Goal: Information Seeking & Learning: Find specific fact

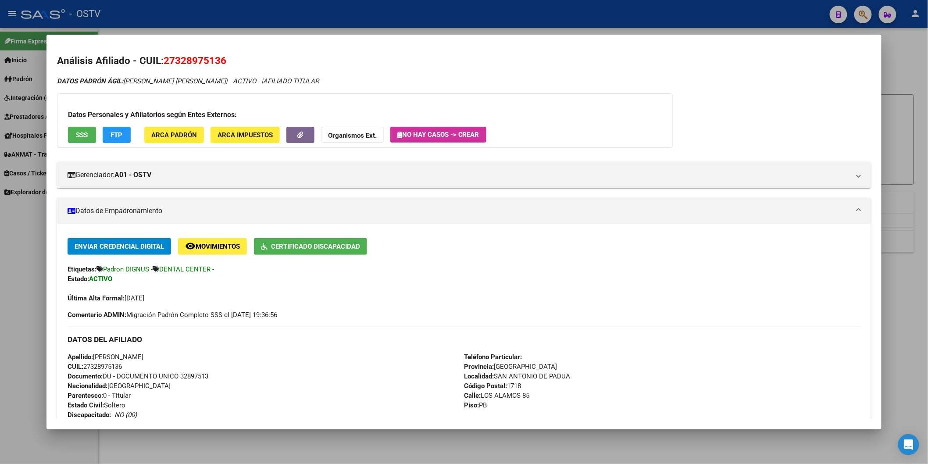
scroll to position [146, 0]
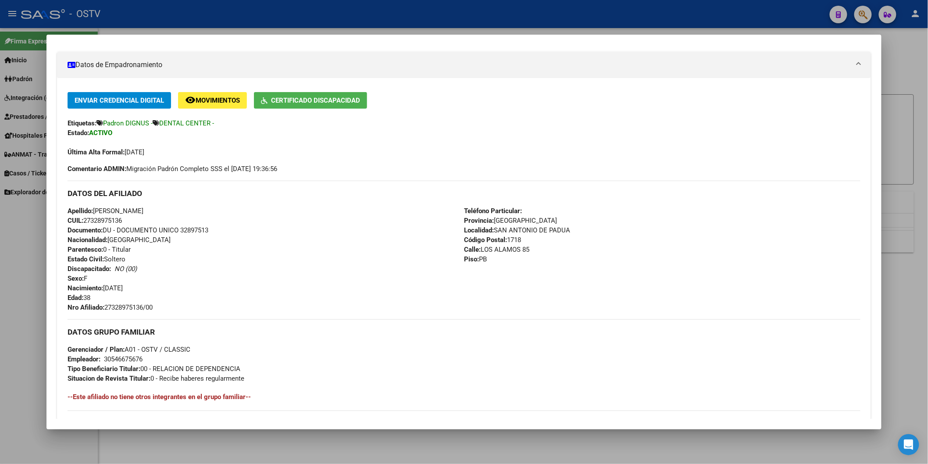
click at [300, 25] on div at bounding box center [464, 232] width 928 height 464
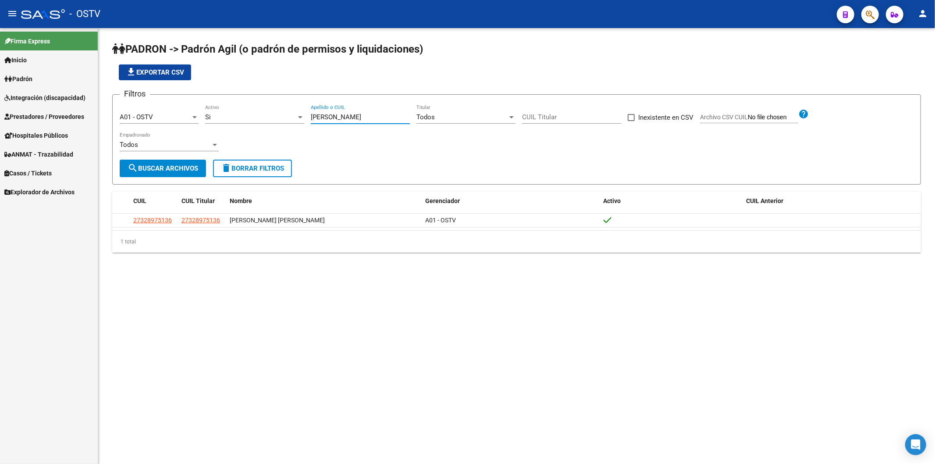
drag, startPoint x: 330, startPoint y: 118, endPoint x: 282, endPoint y: 111, distance: 49.1
click at [286, 112] on div "Filtros A01 - OSTV Seleccionar Gerenciador Si Activo [PERSON_NAME] Apellido o C…" at bounding box center [517, 131] width 794 height 58
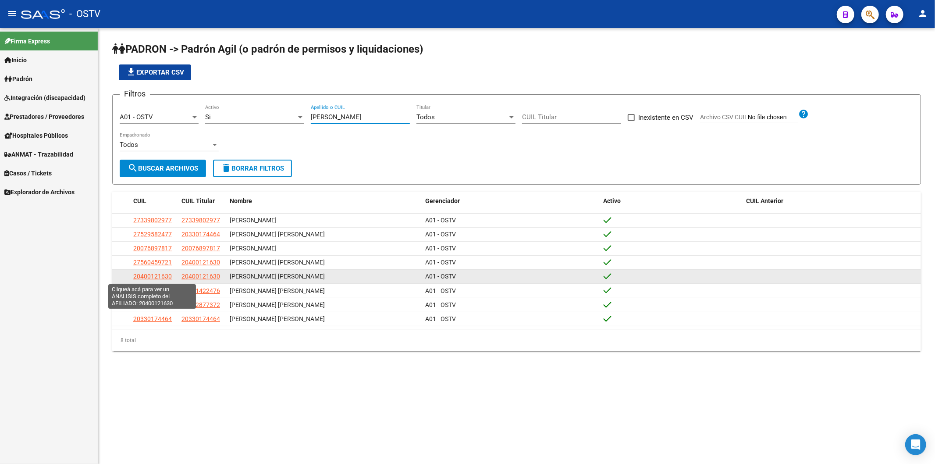
type input "[PERSON_NAME]"
click at [170, 278] on span "20400121630" at bounding box center [152, 276] width 39 height 7
type textarea "20400121630"
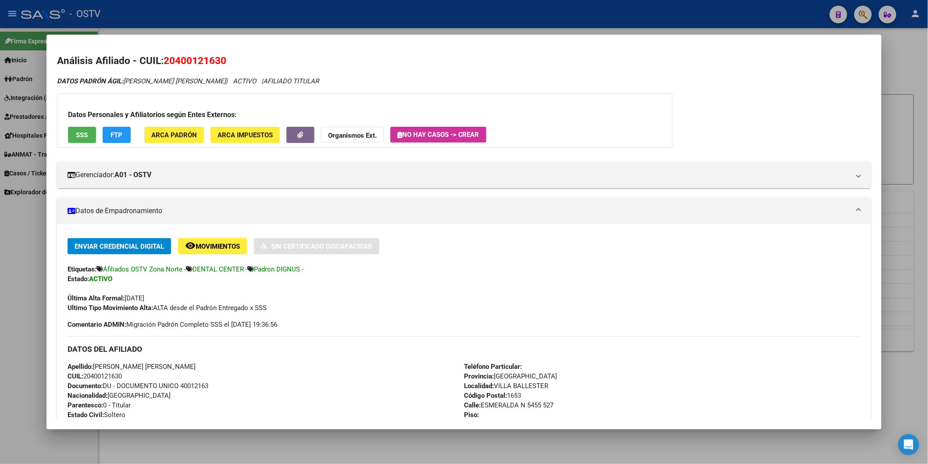
scroll to position [195, 0]
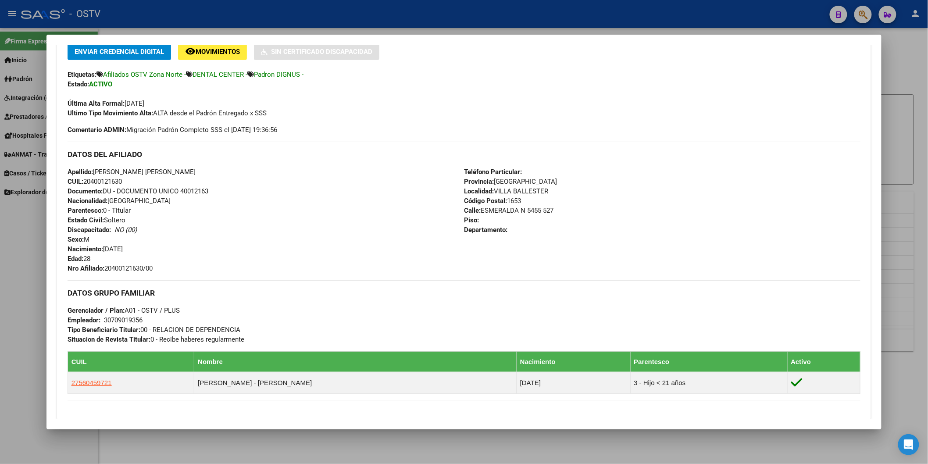
drag, startPoint x: 103, startPoint y: 267, endPoint x: 180, endPoint y: 279, distance: 77.7
click at [180, 279] on div "Enviar Credencial Digital remove_red_eye Movimientos Sin Certificado Discapacid…" at bounding box center [464, 258] width 793 height 430
click at [139, 264] on span "Nro Afiliado: 20400121630/00" at bounding box center [110, 268] width 85 height 8
drag, startPoint x: 103, startPoint y: 266, endPoint x: 153, endPoint y: 269, distance: 50.1
click at [153, 269] on span "Nro Afiliado: 20400121630/00" at bounding box center [110, 268] width 85 height 8
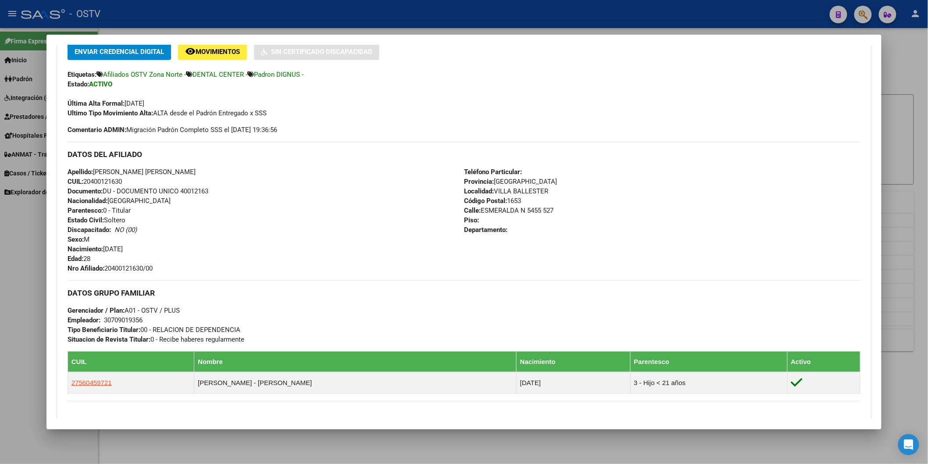
copy span "20400121630/00"
click at [294, 25] on div at bounding box center [464, 232] width 928 height 464
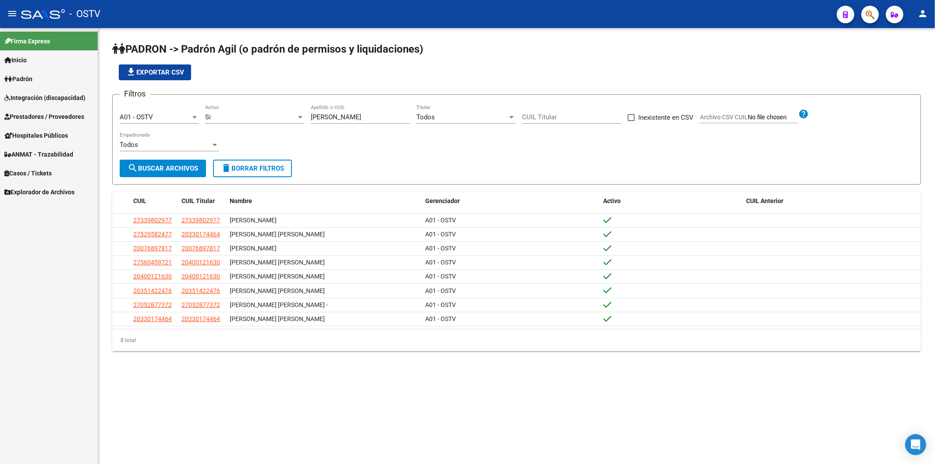
drag, startPoint x: 362, startPoint y: 110, endPoint x: 300, endPoint y: 117, distance: 62.2
click at [300, 117] on div "Filtros A01 - OSTV Seleccionar Gerenciador Si Activo [PERSON_NAME] Apellido o C…" at bounding box center [517, 131] width 794 height 58
click at [358, 113] on input "[PERSON_NAME]" at bounding box center [360, 117] width 99 height 8
drag, startPoint x: 358, startPoint y: 113, endPoint x: 246, endPoint y: 114, distance: 112.7
click at [246, 114] on div "Filtros A01 - OSTV Seleccionar Gerenciador Si Activo [PERSON_NAME] Apellido o C…" at bounding box center [517, 131] width 794 height 58
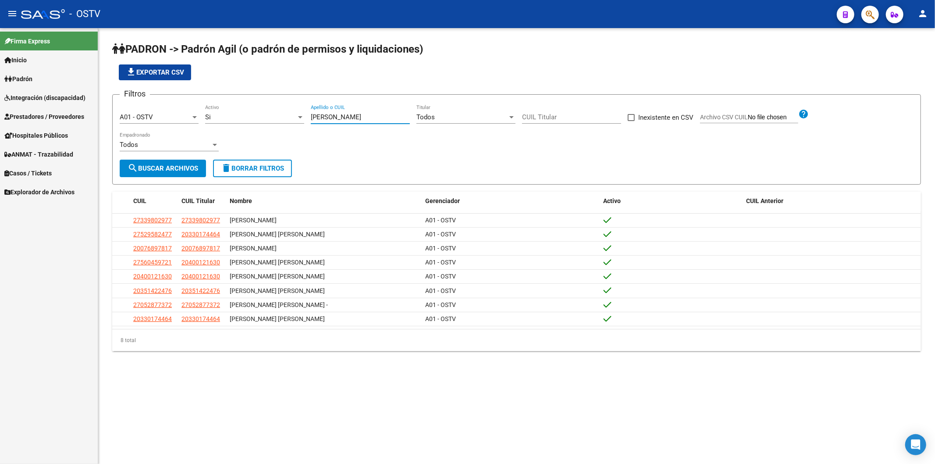
paste input "34235082"
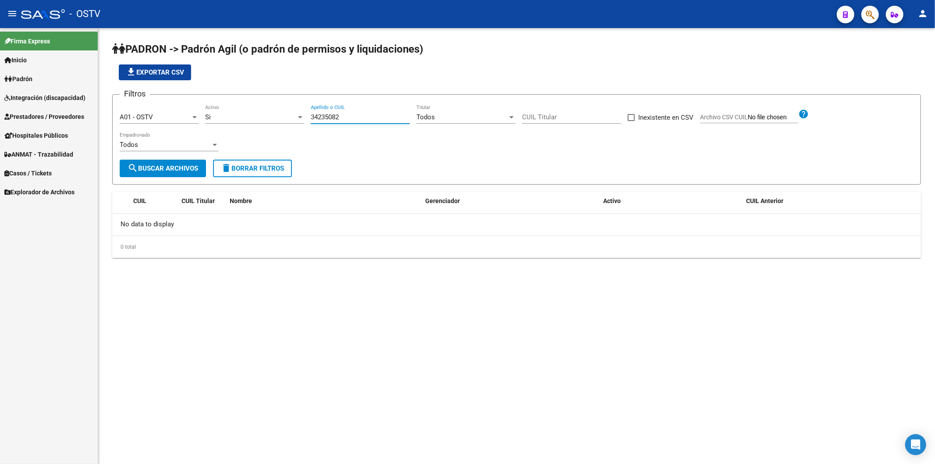
type input "34235082"
click at [245, 114] on div "Si" at bounding box center [250, 117] width 91 height 8
click at [245, 89] on span "Todos" at bounding box center [254, 97] width 99 height 20
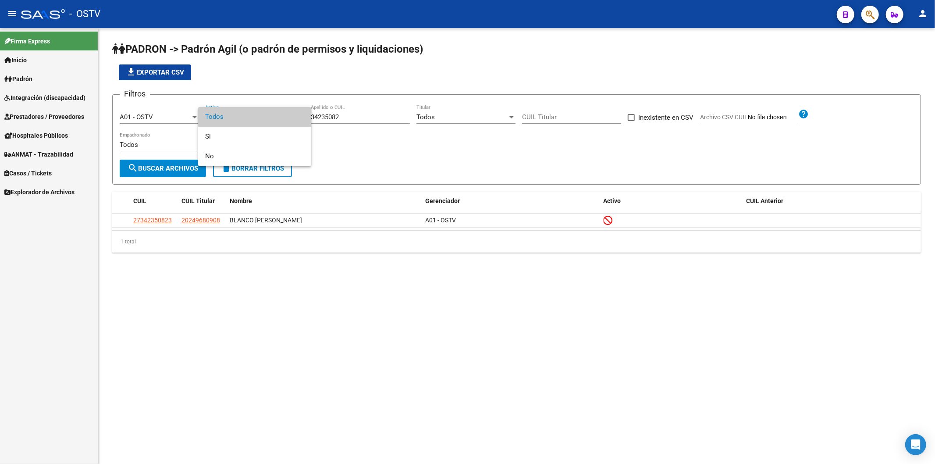
click at [380, 154] on div at bounding box center [467, 232] width 935 height 464
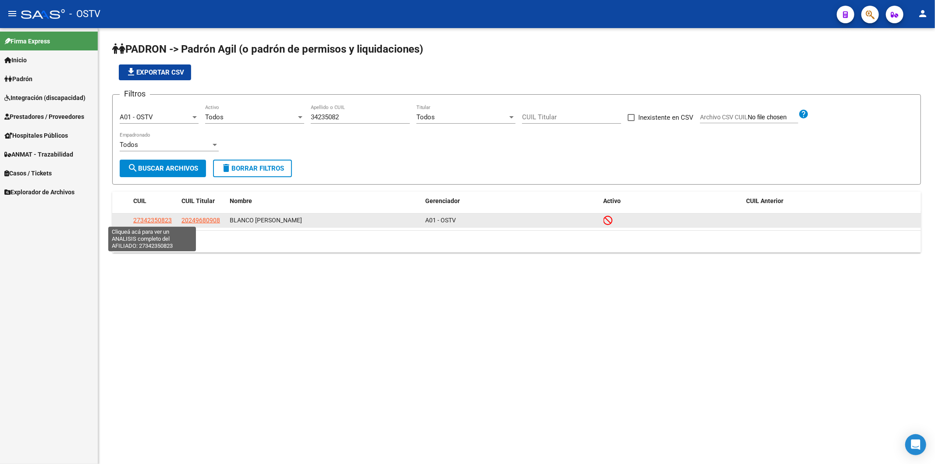
click at [153, 222] on span "27342350823" at bounding box center [152, 220] width 39 height 7
type textarea "27342350823"
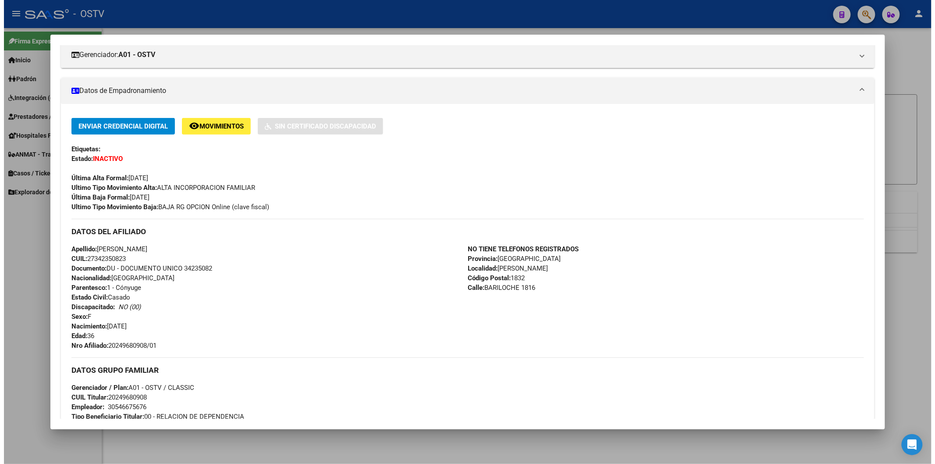
scroll to position [243, 0]
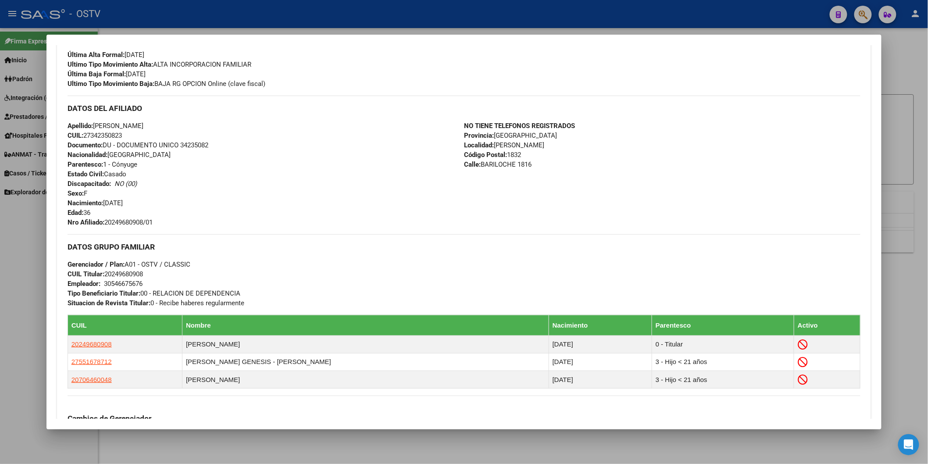
drag, startPoint x: 260, startPoint y: 215, endPoint x: 257, endPoint y: 130, distance: 85.6
click at [260, 215] on div "Apellido: [PERSON_NAME] CUIL: 27342350823 Documento: DU - DOCUMENTO UNICO 34235…" at bounding box center [266, 174] width 396 height 106
click at [240, 25] on div at bounding box center [464, 232] width 928 height 464
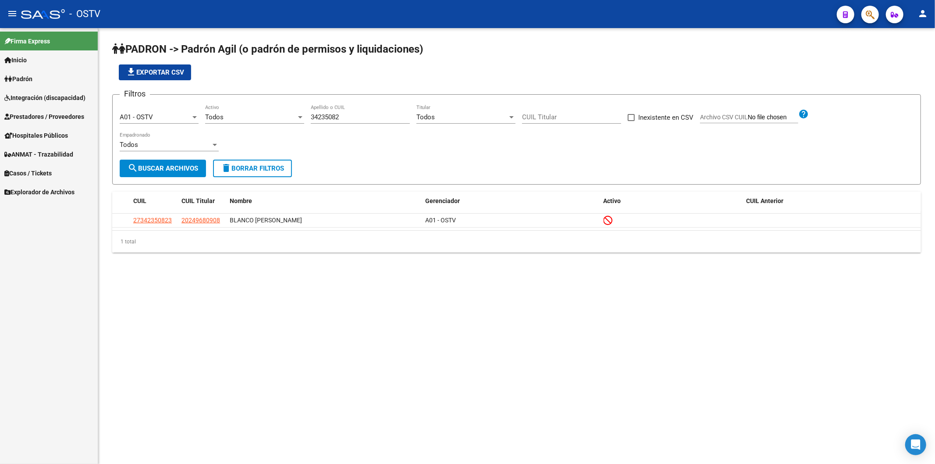
click at [284, 79] on div "file_download Exportar CSV" at bounding box center [516, 72] width 809 height 16
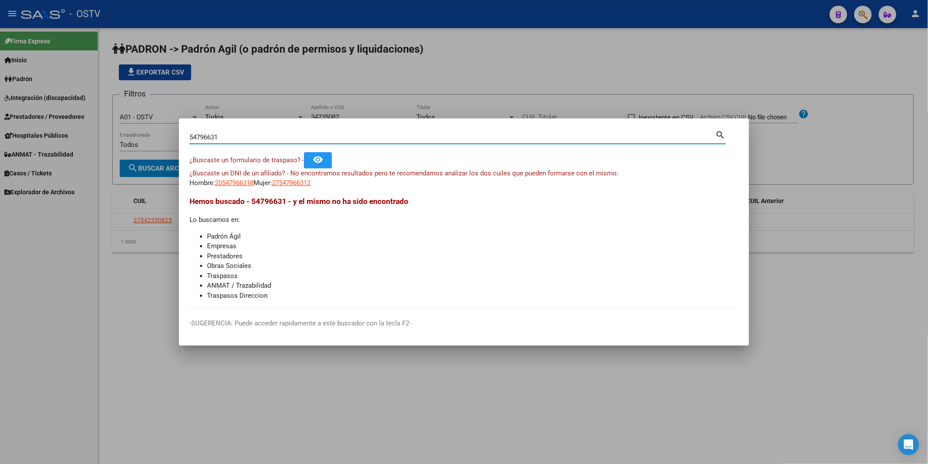
drag, startPoint x: 239, startPoint y: 135, endPoint x: 133, endPoint y: 132, distance: 105.7
click at [133, 132] on div "54796631 Buscar (apellido, dni, cuil, nro traspaso, cuit, obra social) search ¿…" at bounding box center [464, 232] width 928 height 464
paste input "35323276"
type input "35323276"
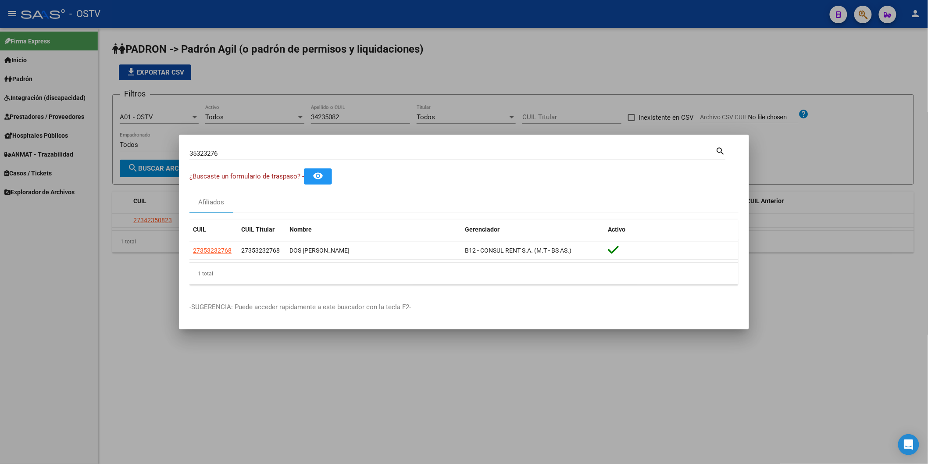
click at [306, 79] on div at bounding box center [464, 232] width 928 height 464
